Goal: Task Accomplishment & Management: Manage account settings

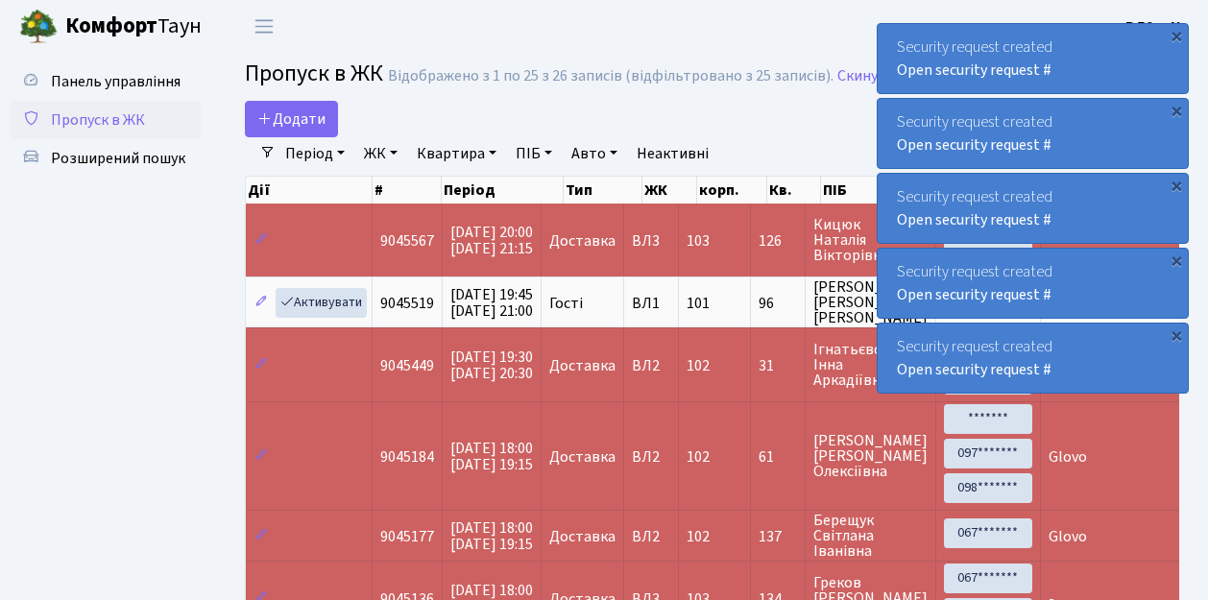
select select "25"
click at [96, 116] on span "Пропуск в ЖК" at bounding box center [98, 119] width 94 height 21
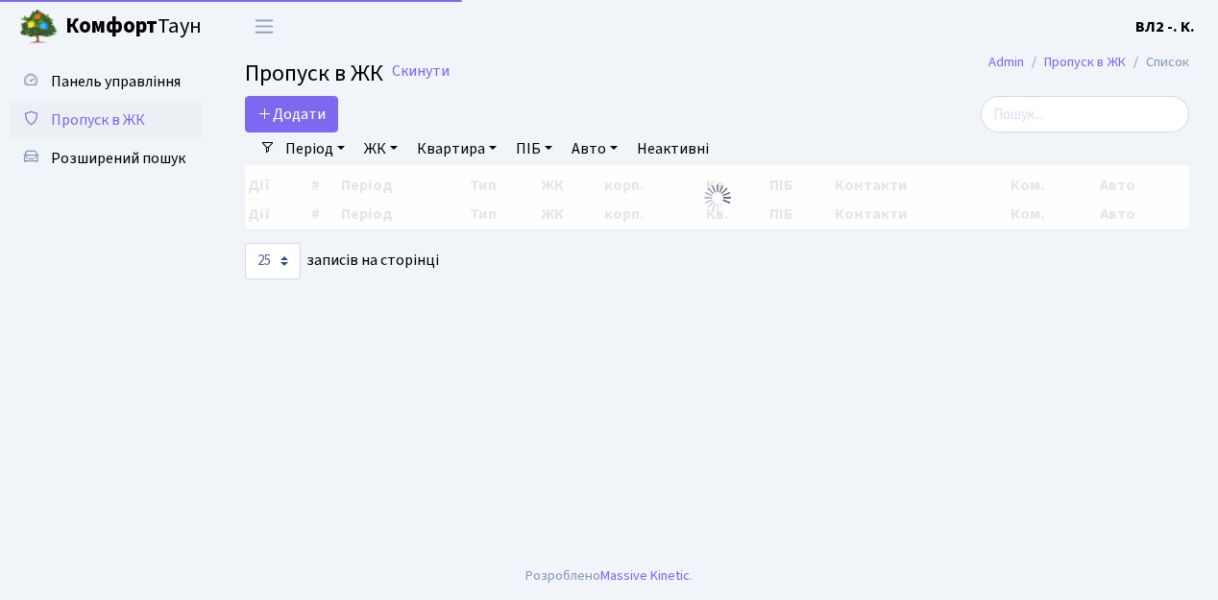
select select "25"
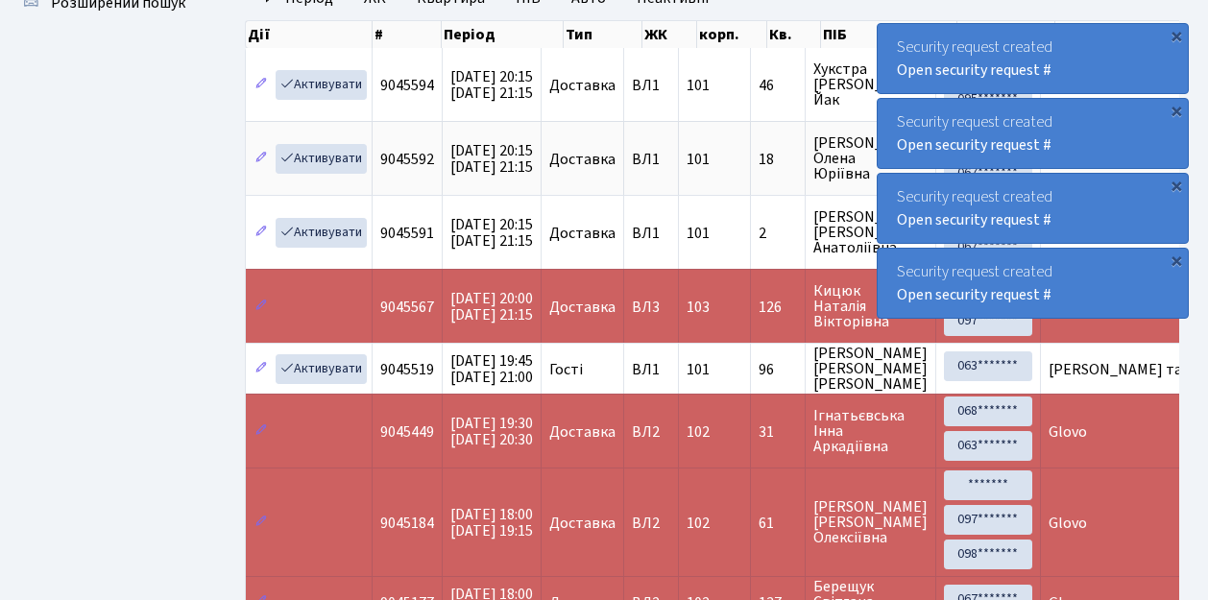
scroll to position [192, 0]
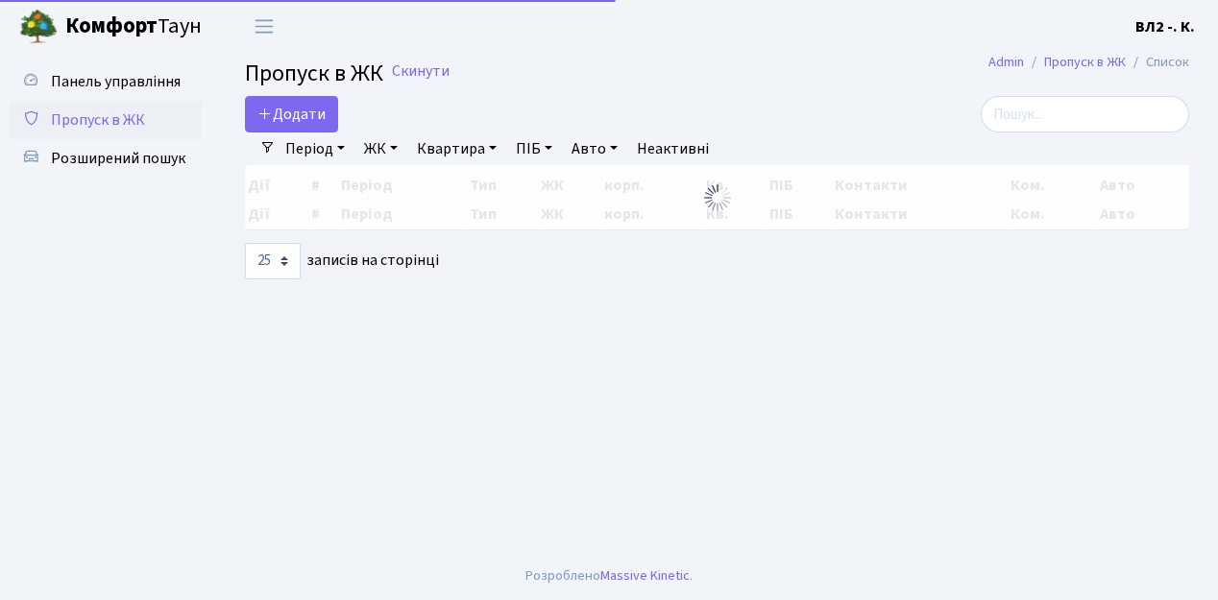
select select "25"
